Goal: Find specific page/section: Find specific page/section

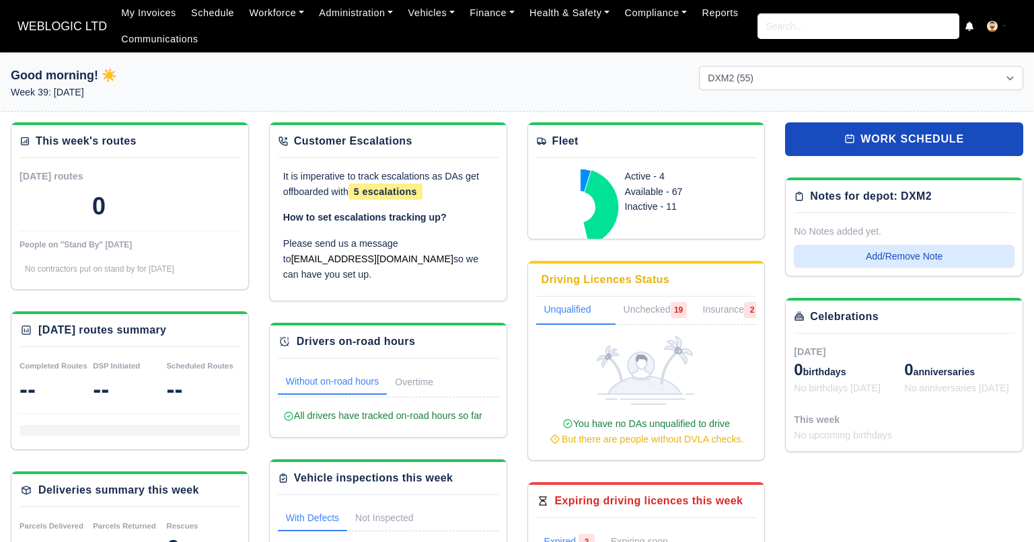
select select "4"
click at [272, 10] on link "Workforce" at bounding box center [277, 13] width 70 height 26
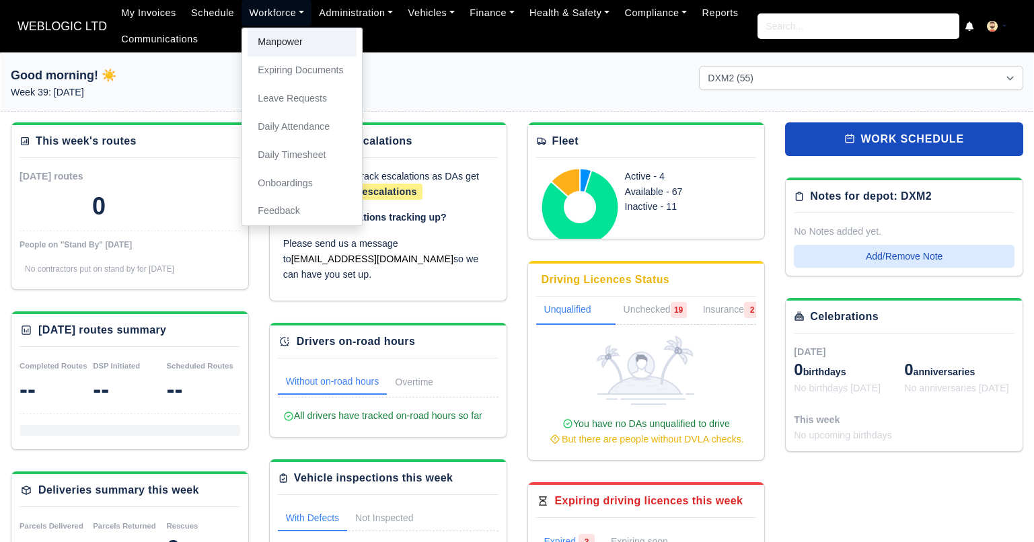
click at [276, 48] on link "Manpower" at bounding box center [302, 42] width 109 height 28
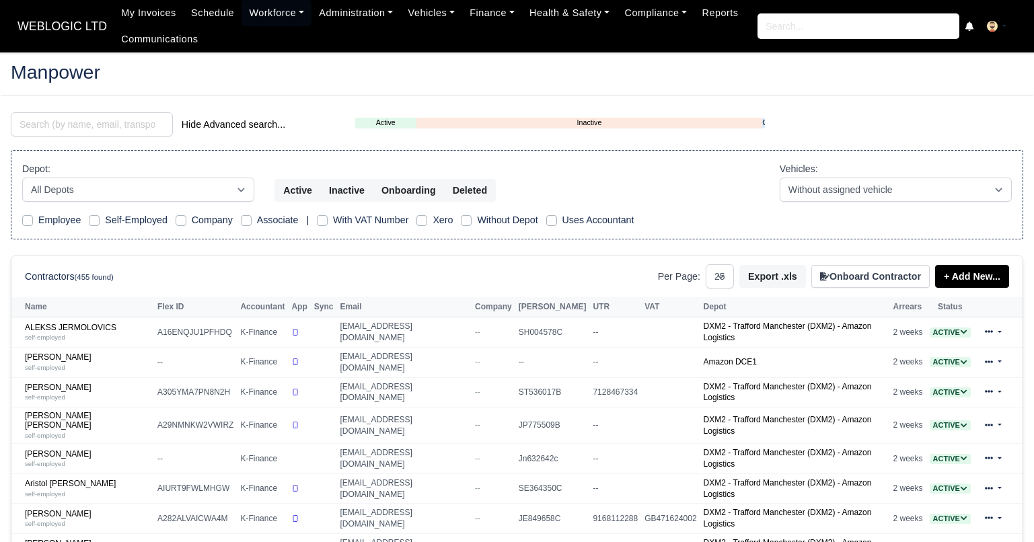
select select "25"
click at [73, 119] on input "search" at bounding box center [92, 124] width 162 height 24
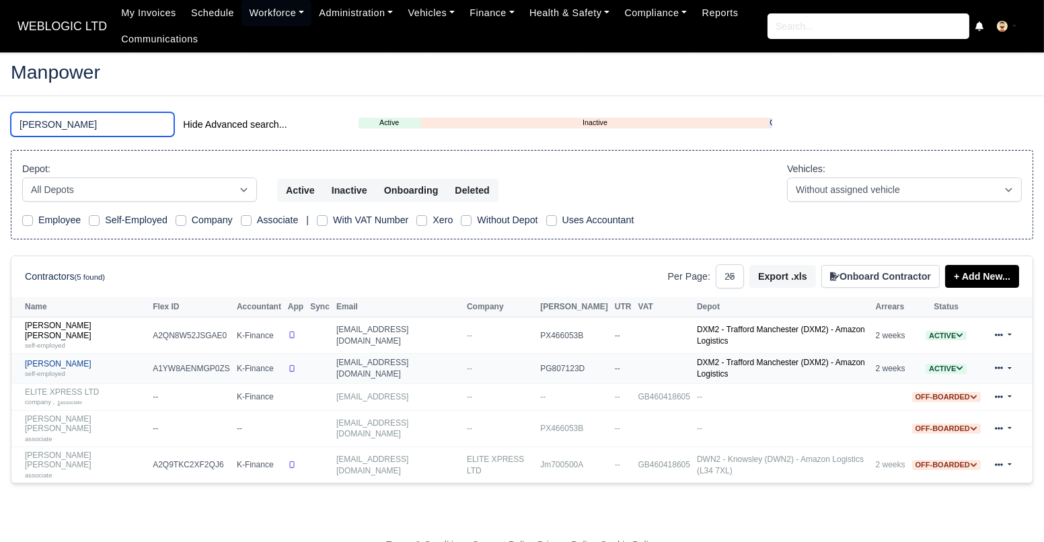
type input "[PERSON_NAME]"
click at [103, 369] on div "self-employed" at bounding box center [85, 373] width 121 height 9
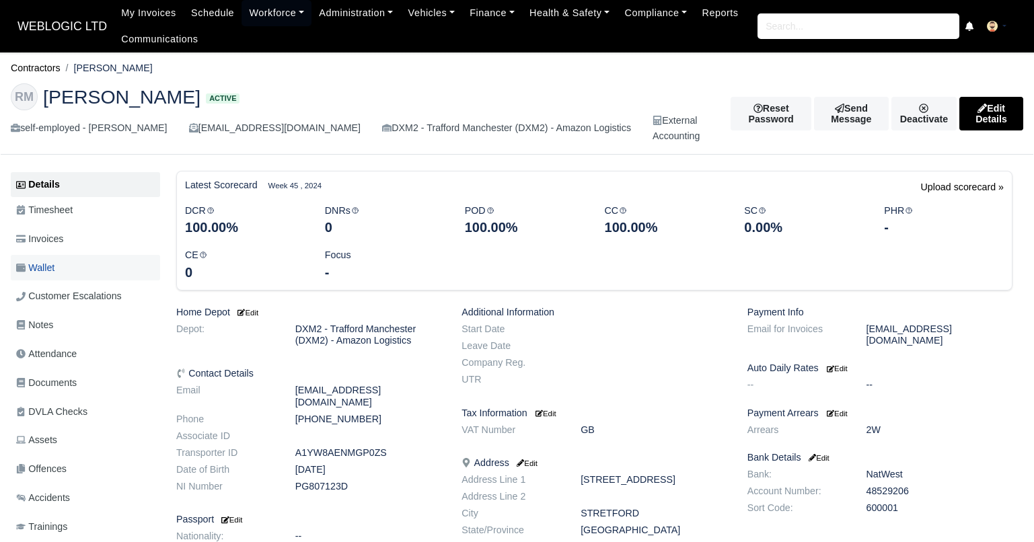
click at [45, 272] on span "Wallet" at bounding box center [35, 267] width 38 height 15
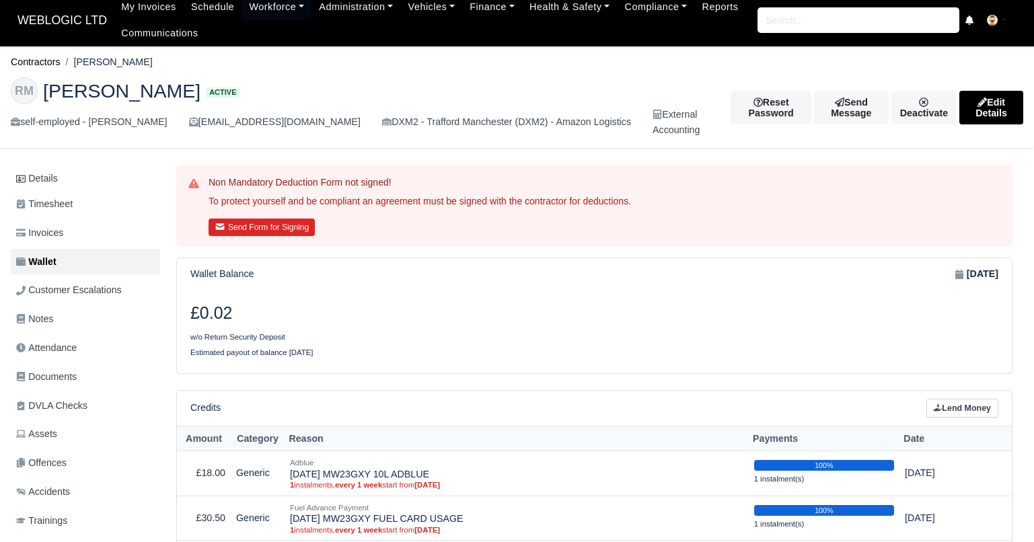
scroll to position [4, 0]
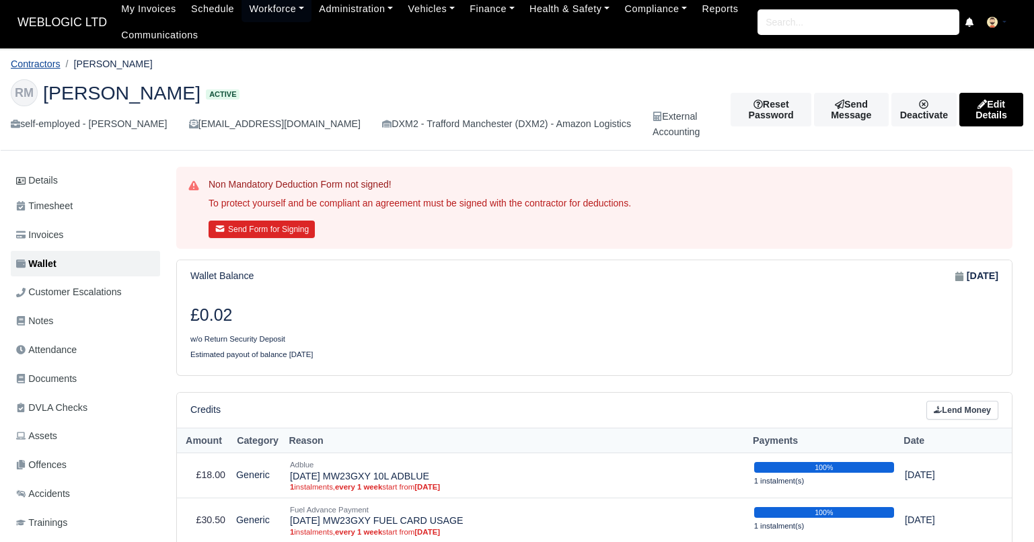
click at [50, 59] on link "Contractors" at bounding box center [36, 64] width 50 height 11
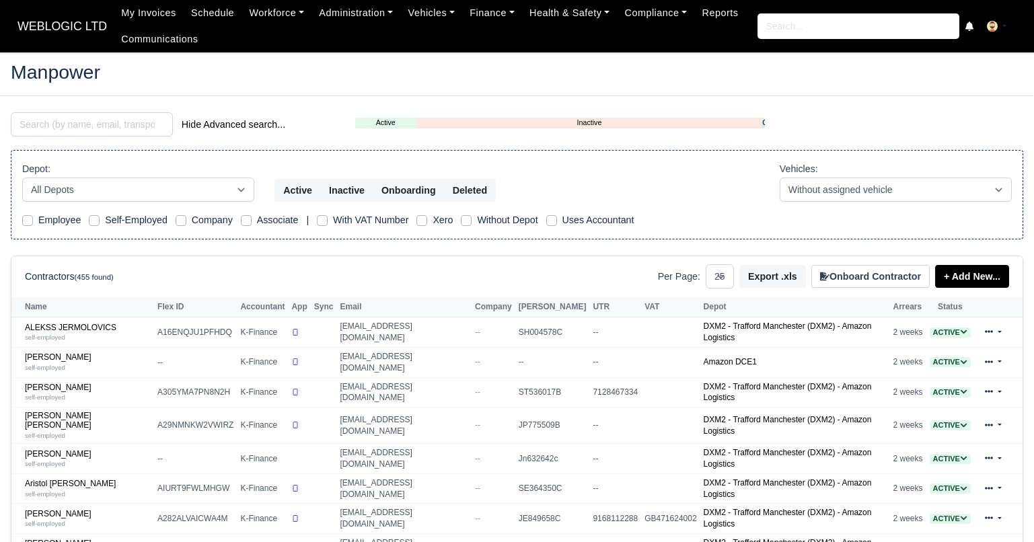
select select "25"
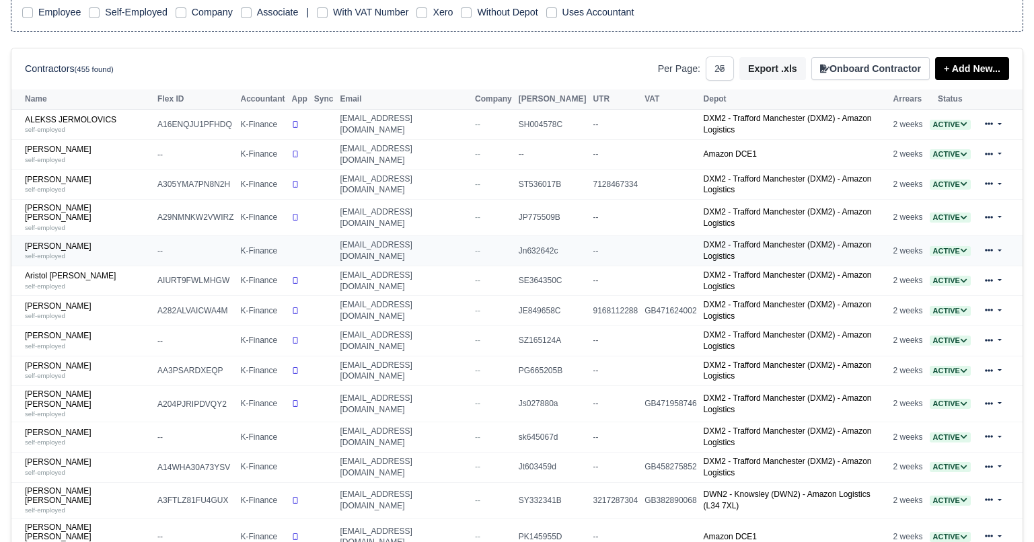
scroll to position [212, 0]
